Goal: Task Accomplishment & Management: Use online tool/utility

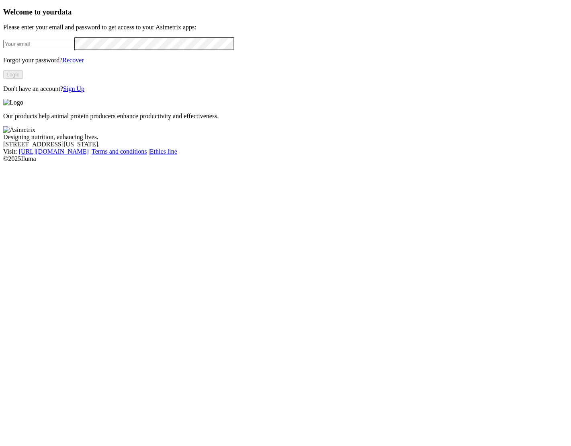
click at [74, 48] on input "email" at bounding box center [38, 44] width 71 height 8
paste input "[PERSON_NAME][EMAIL_ADDRESS][PERSON_NAME][DOMAIN_NAME]"
type input "[PERSON_NAME][EMAIL_ADDRESS][PERSON_NAME][DOMAIN_NAME]"
click at [23, 79] on button "Login" at bounding box center [13, 74] width 20 height 8
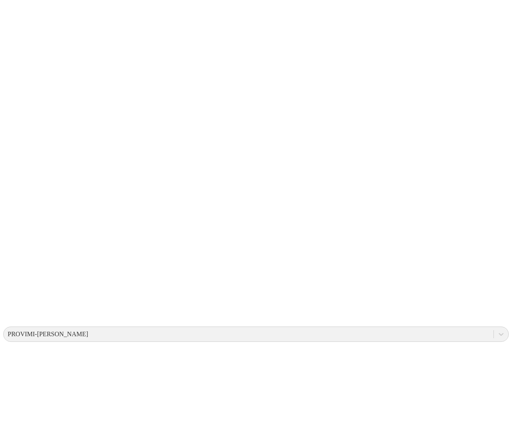
click at [17, 14] on icon at bounding box center [15, 164] width 25 height 322
click at [15, 152] on icon at bounding box center [15, 164] width 25 height 25
